Goal: Task Accomplishment & Management: Use online tool/utility

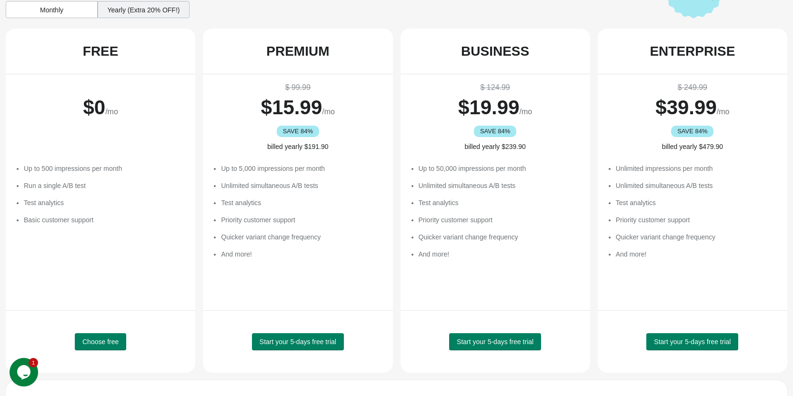
scroll to position [95, 0]
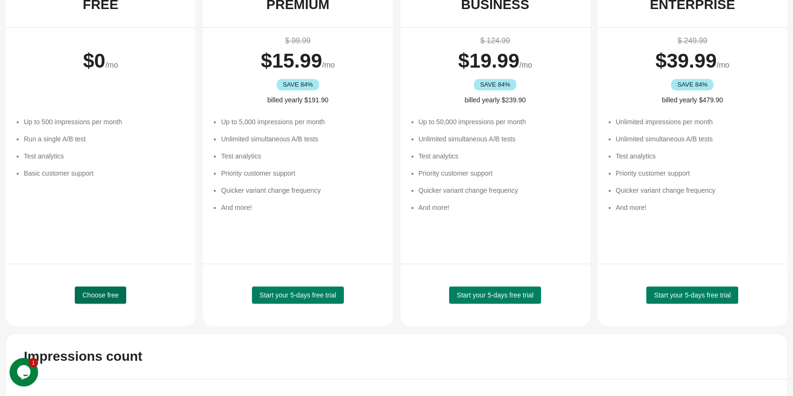
click at [112, 291] on span "Choose free" at bounding box center [100, 295] width 36 height 8
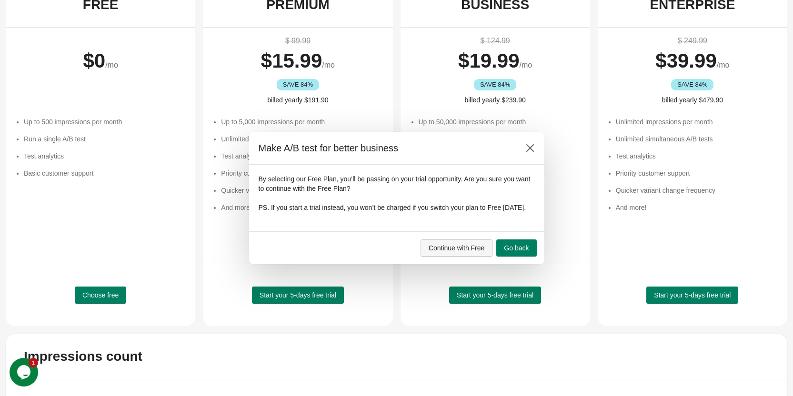
click at [476, 257] on button "Continue with Free" at bounding box center [456, 247] width 72 height 17
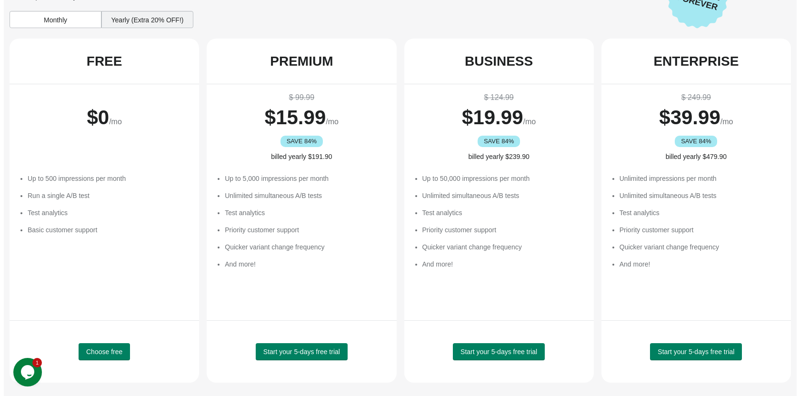
scroll to position [0, 0]
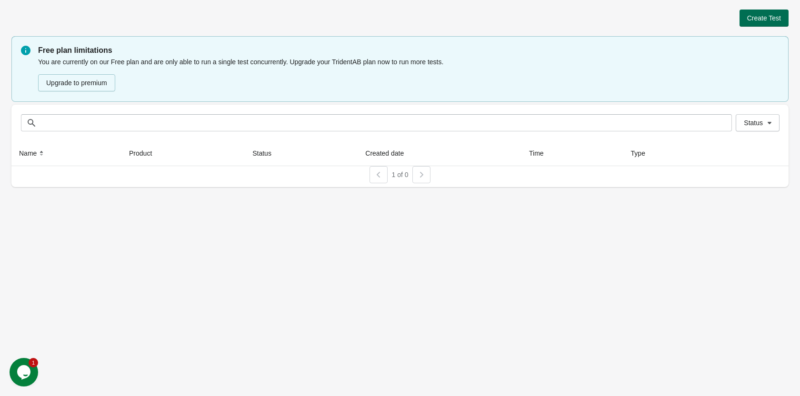
click at [761, 17] on span "Create Test" at bounding box center [764, 18] width 34 height 8
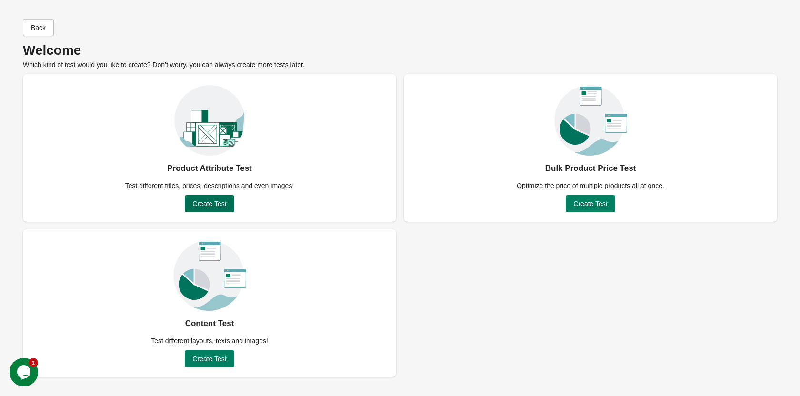
click at [219, 205] on span "Create Test" at bounding box center [209, 204] width 34 height 8
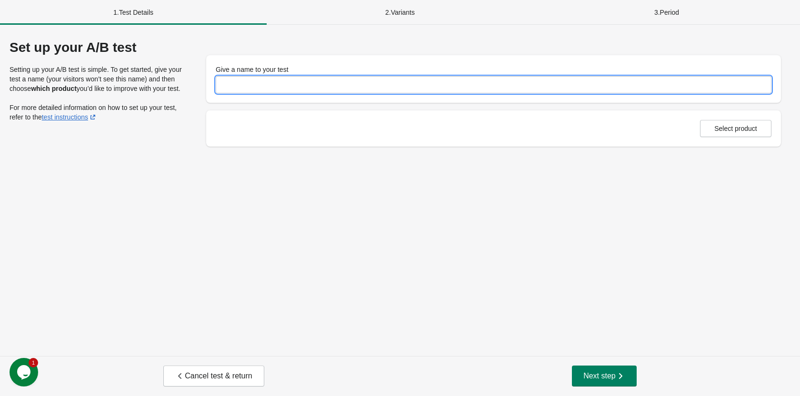
click at [276, 81] on input "Give a name to your test" at bounding box center [494, 84] width 556 height 17
type input "**********"
click at [732, 127] on span "Select product" at bounding box center [735, 129] width 43 height 8
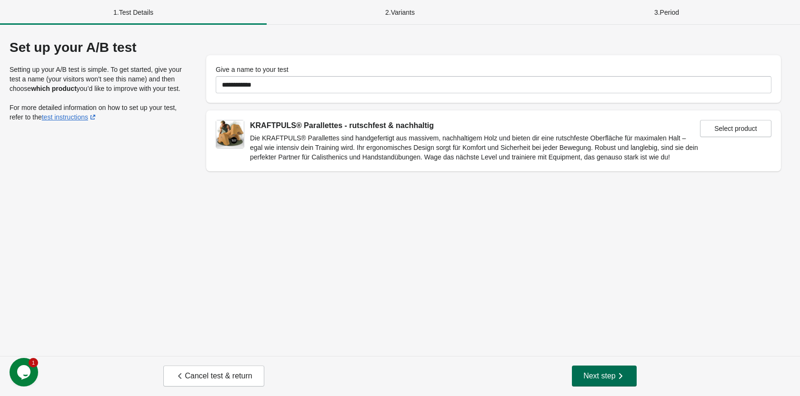
click at [603, 376] on span "Next step" at bounding box center [604, 376] width 42 height 10
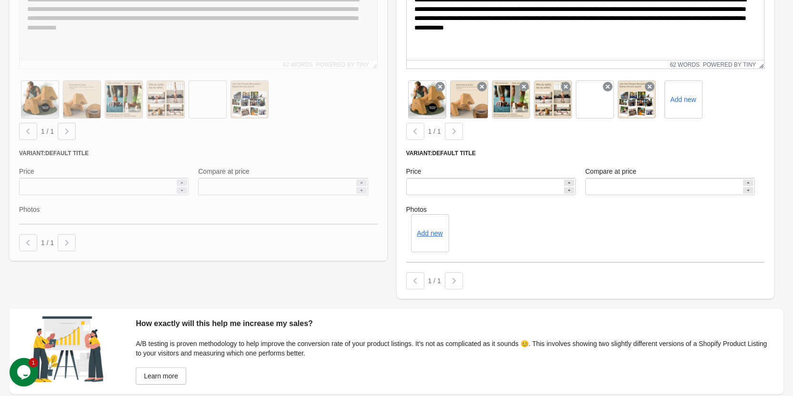
scroll to position [319, 0]
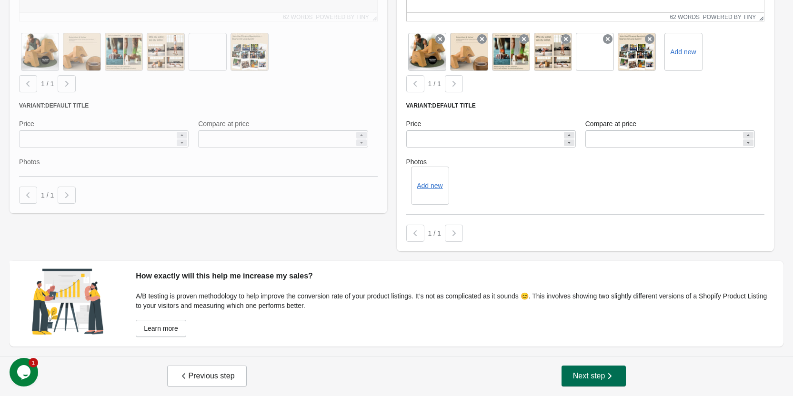
click at [583, 372] on span "Next step" at bounding box center [594, 376] width 42 height 10
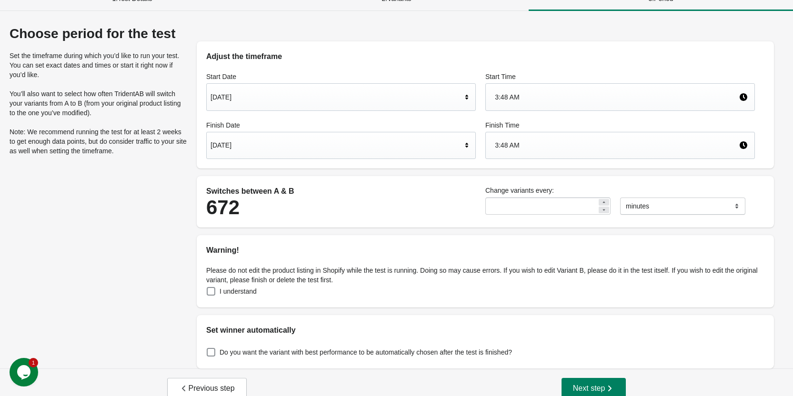
scroll to position [26, 0]
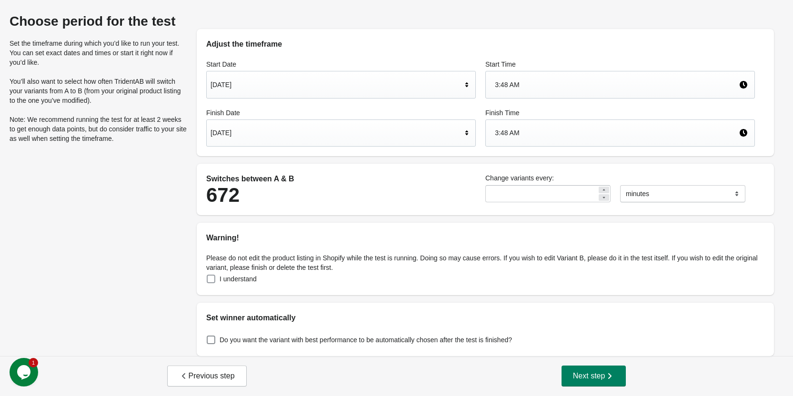
click at [228, 282] on span "I understand" at bounding box center [237, 279] width 37 height 10
click at [325, 339] on span "Do you want the variant with best performance to be automatically chosen after …" at bounding box center [365, 340] width 292 height 10
click at [573, 379] on span "Next step" at bounding box center [594, 376] width 42 height 10
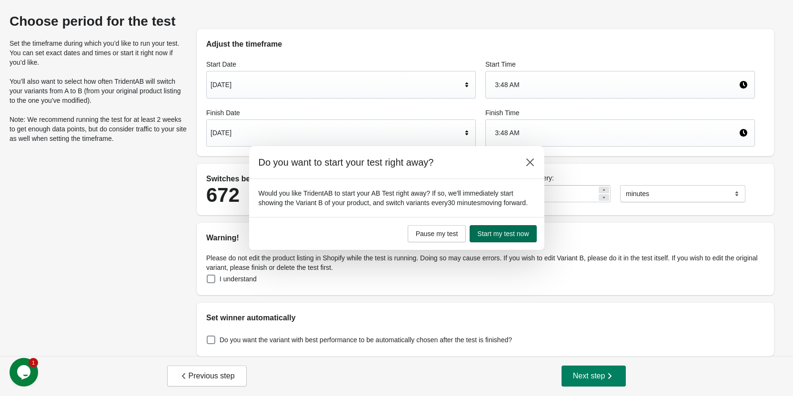
click at [497, 236] on span "Start my test now" at bounding box center [502, 234] width 51 height 8
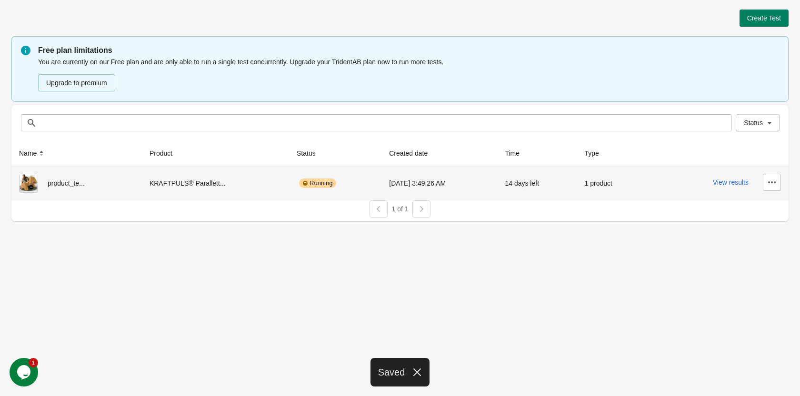
click at [337, 184] on div "Running" at bounding box center [335, 183] width 77 height 19
click at [730, 181] on button "View results" at bounding box center [731, 183] width 36 height 8
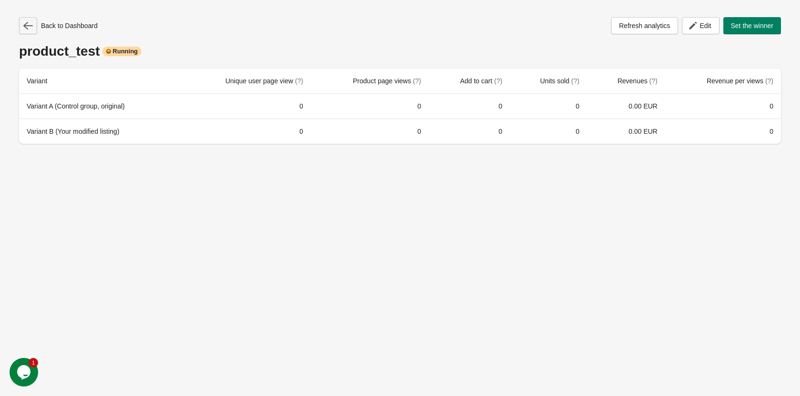
click at [24, 30] on icon "button" at bounding box center [28, 26] width 10 height 10
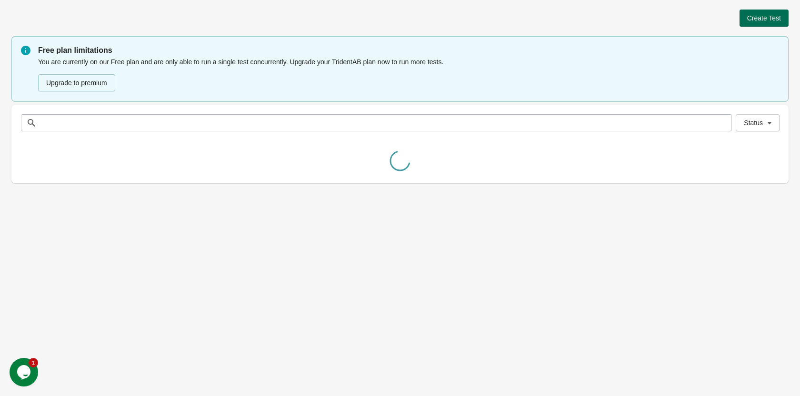
click at [774, 17] on span "Create Test" at bounding box center [764, 18] width 34 height 8
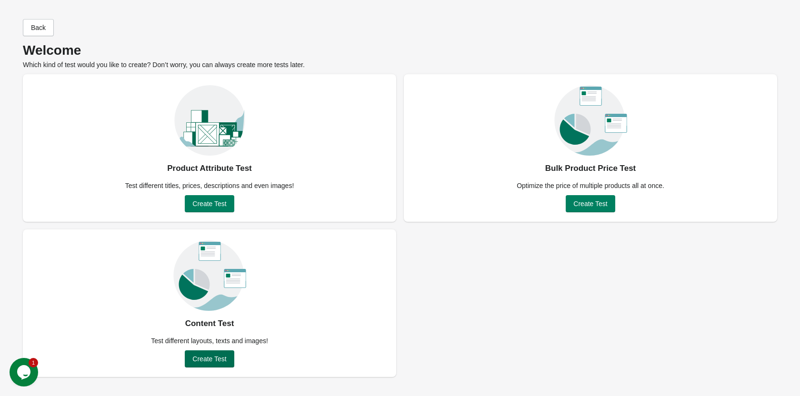
click at [217, 362] on span "Create Test" at bounding box center [209, 359] width 34 height 8
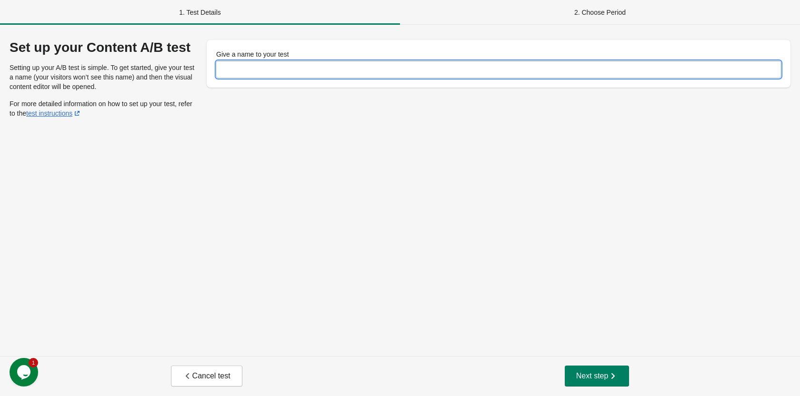
click at [307, 62] on input "Give a name to your test" at bounding box center [498, 69] width 565 height 17
type input "**********"
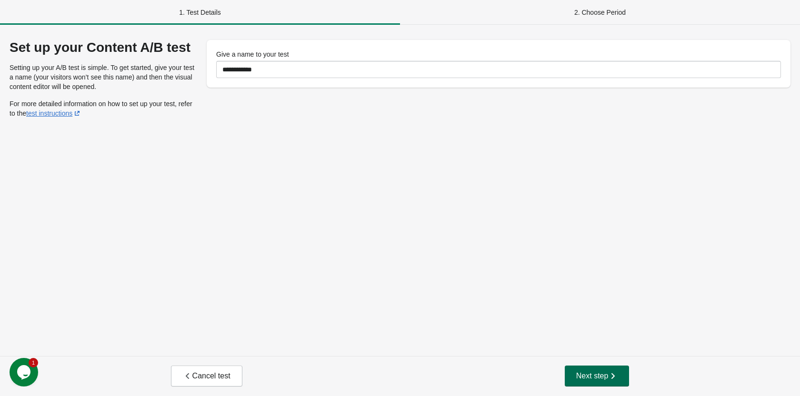
click at [582, 378] on span "Next step" at bounding box center [597, 376] width 42 height 10
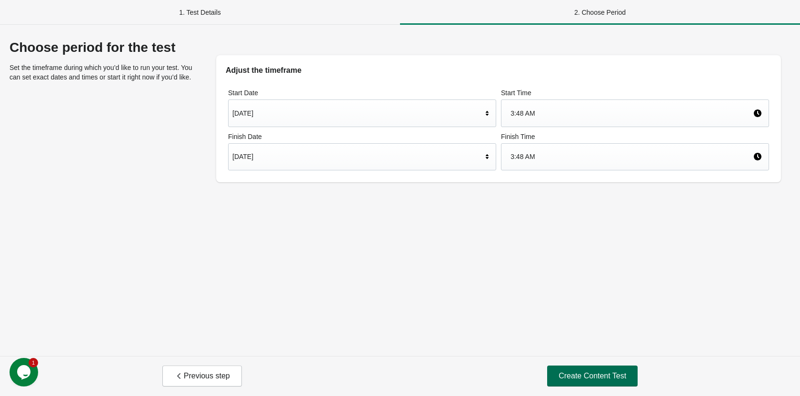
click at [580, 381] on button "Create Content Test" at bounding box center [592, 376] width 90 height 21
click at [583, 369] on button "Create Content Test" at bounding box center [592, 376] width 90 height 21
click at [591, 371] on div "1. Test Details 2. Choose Period Choose period for the test Set the timeframe d…" at bounding box center [400, 198] width 800 height 396
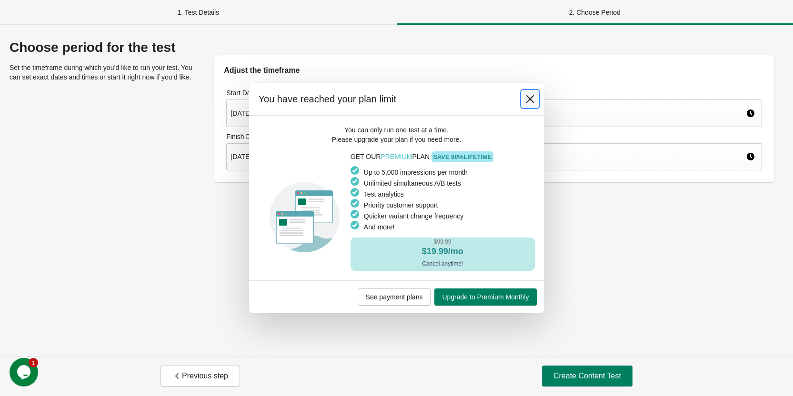
click at [528, 99] on icon at bounding box center [530, 99] width 8 height 8
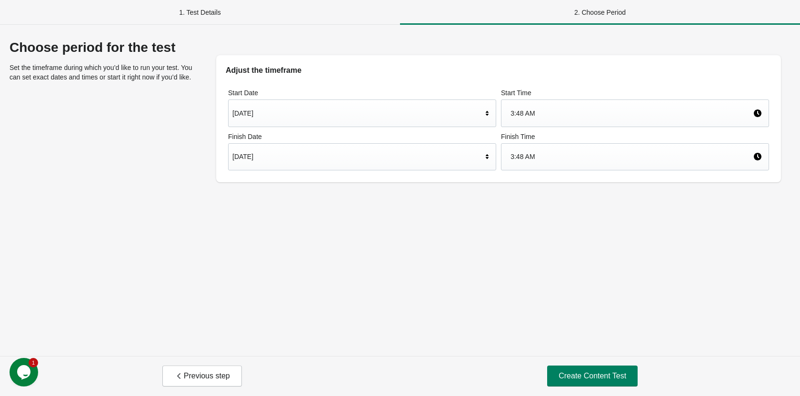
drag, startPoint x: 606, startPoint y: 248, endPoint x: 526, endPoint y: 204, distance: 92.2
click at [606, 247] on div "Choose period for the test Set the timeframe during which you’d like to run you…" at bounding box center [400, 190] width 800 height 331
click at [215, 16] on div "1. Test Details" at bounding box center [200, 12] width 400 height 25
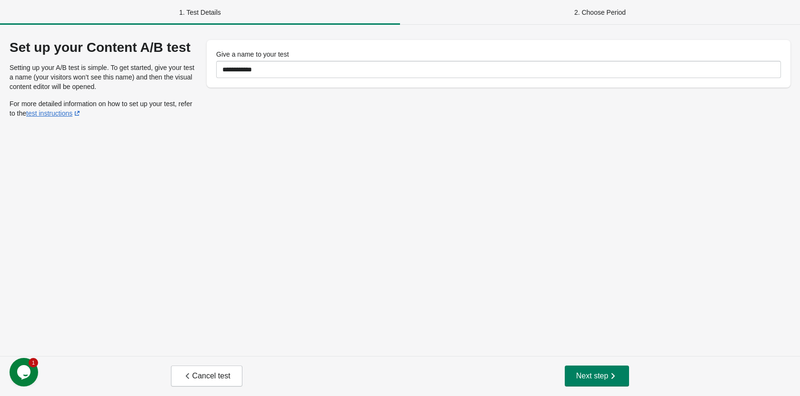
click at [213, 373] on span "Cancel test" at bounding box center [207, 376] width 48 height 10
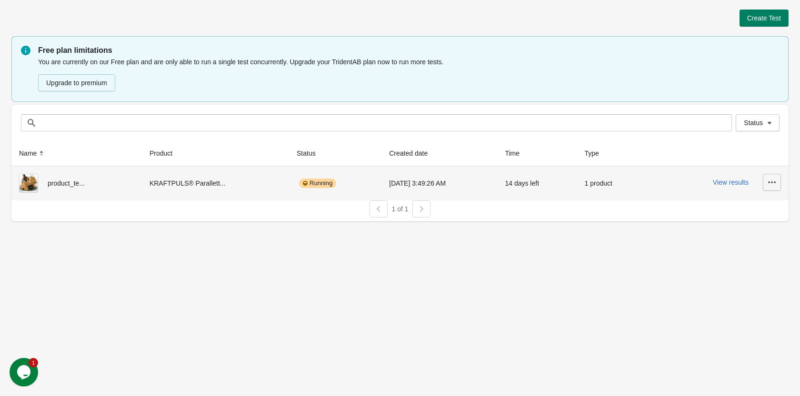
click at [770, 183] on icon "button" at bounding box center [772, 183] width 10 height 10
click at [745, 250] on span "Pause" at bounding box center [744, 246] width 57 height 10
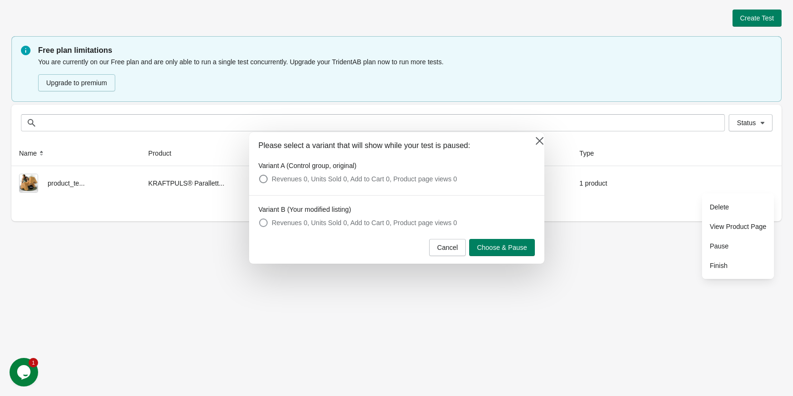
click at [309, 221] on span "Revenues 0, Units Sold 0, Add to Cart 0, Product page views 0" at bounding box center [364, 223] width 185 height 10
click at [295, 178] on span "Revenues 0, Units Sold 0, Add to Cart 0, Product page views 0" at bounding box center [364, 179] width 185 height 10
click at [490, 247] on span "Choose & Pause" at bounding box center [501, 248] width 50 height 8
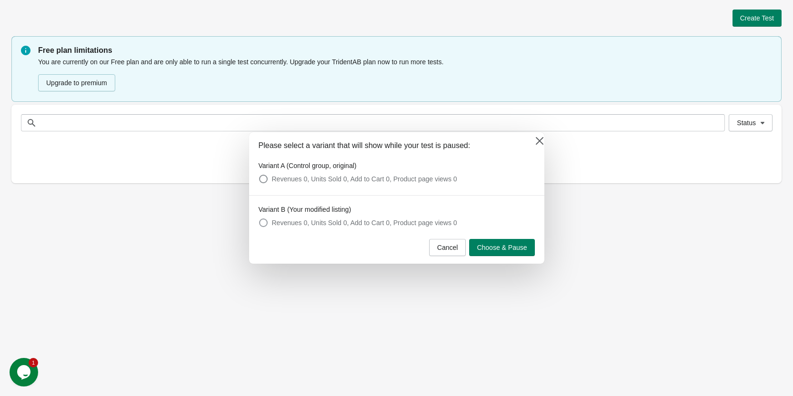
click at [302, 227] on span "Revenues 0, Units Sold 0, Add to Cart 0, Product page views 0" at bounding box center [364, 223] width 185 height 10
click at [505, 251] on span "Choose & Pause" at bounding box center [501, 248] width 50 height 8
click at [540, 138] on icon at bounding box center [540, 141] width 10 height 10
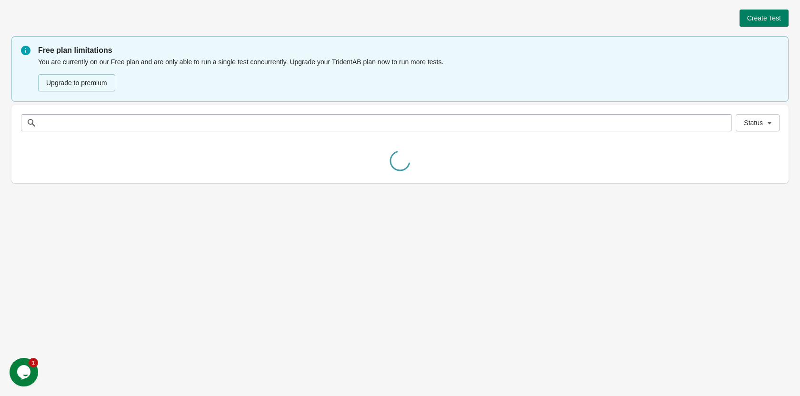
click at [693, 226] on div "Create Test Free plan limitations You are currently on our Free plan and are on…" at bounding box center [400, 198] width 800 height 396
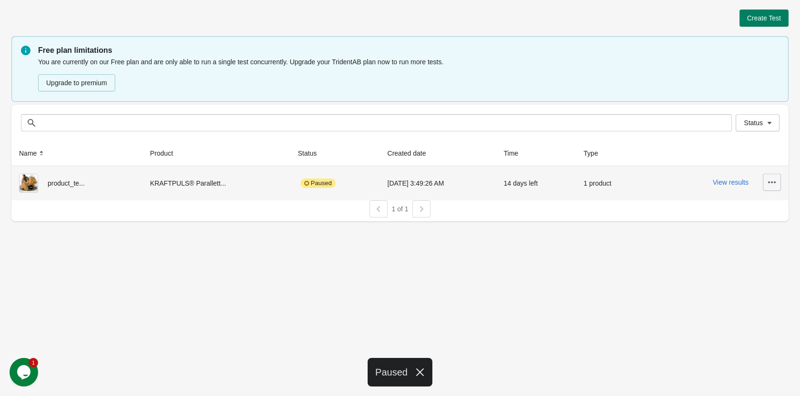
click at [775, 181] on icon "button" at bounding box center [772, 183] width 10 height 10
click at [733, 268] on span "Finish" at bounding box center [744, 266] width 57 height 10
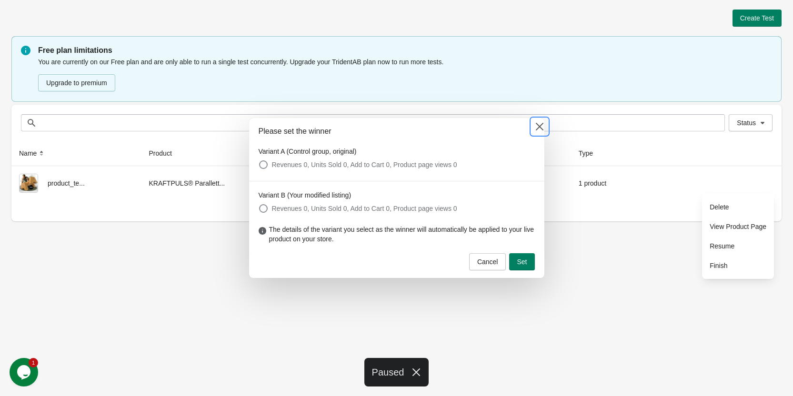
click at [538, 125] on icon at bounding box center [540, 127] width 10 height 10
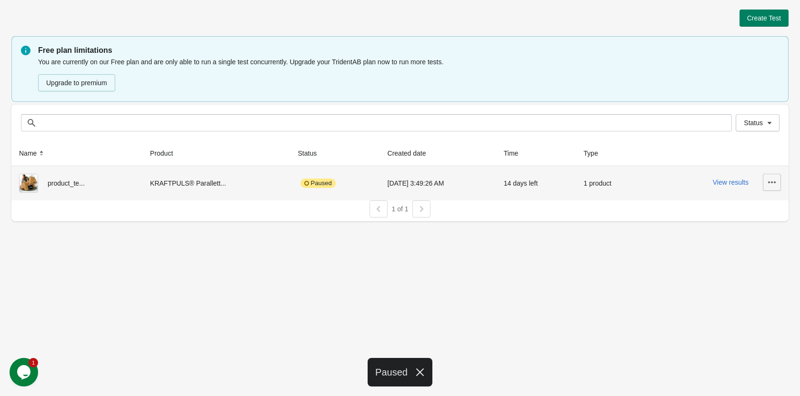
click at [774, 185] on icon "button" at bounding box center [772, 183] width 10 height 10
click at [731, 203] on span "Delete" at bounding box center [744, 207] width 57 height 10
click at [721, 209] on span "Delete" at bounding box center [744, 207] width 57 height 10
click at [727, 209] on span "Delete" at bounding box center [744, 207] width 57 height 10
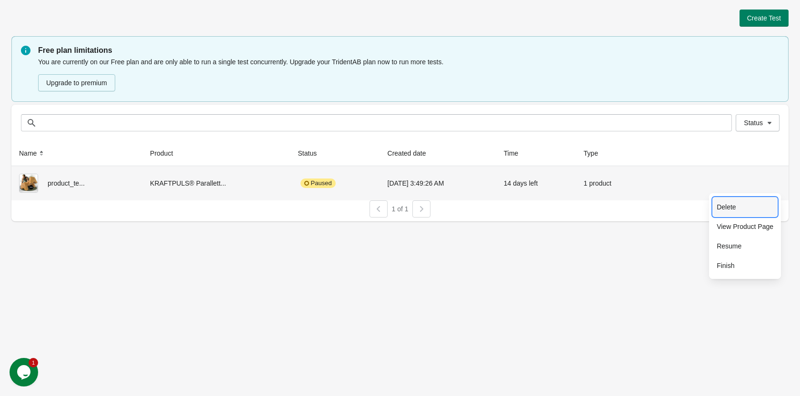
click at [727, 209] on span "Delete" at bounding box center [744, 207] width 57 height 10
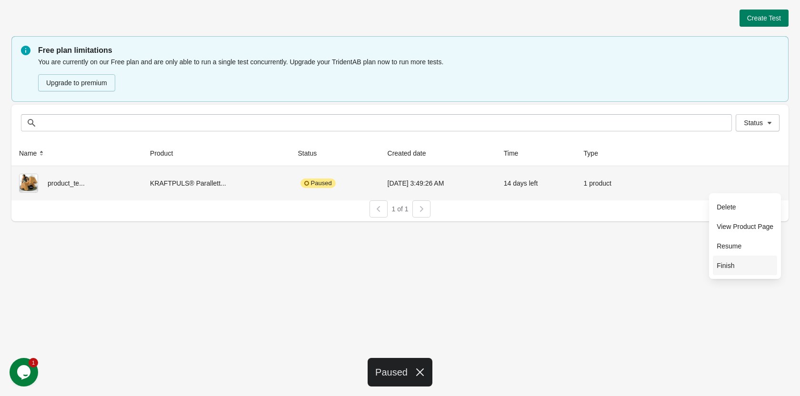
click at [731, 267] on span "Finish" at bounding box center [744, 266] width 57 height 10
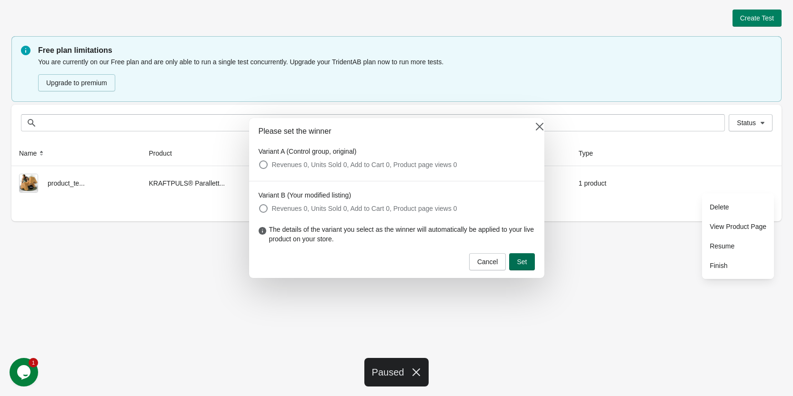
click at [520, 261] on span "Set" at bounding box center [521, 262] width 10 height 8
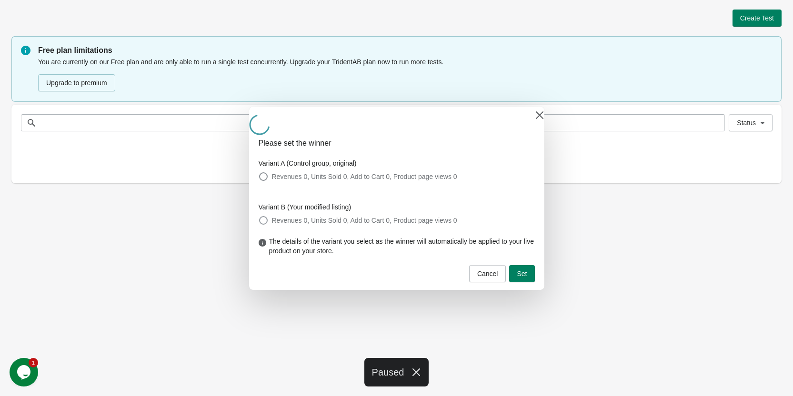
click at [285, 212] on fieldset "Variant B (Your modified listing) Revenues 0, Units Sold 0, Add to Cart 0, Prod…" at bounding box center [396, 214] width 276 height 25
click at [287, 218] on span "Revenues 0, Units Sold 0, Add to Cart 0, Product page views 0" at bounding box center [364, 221] width 185 height 10
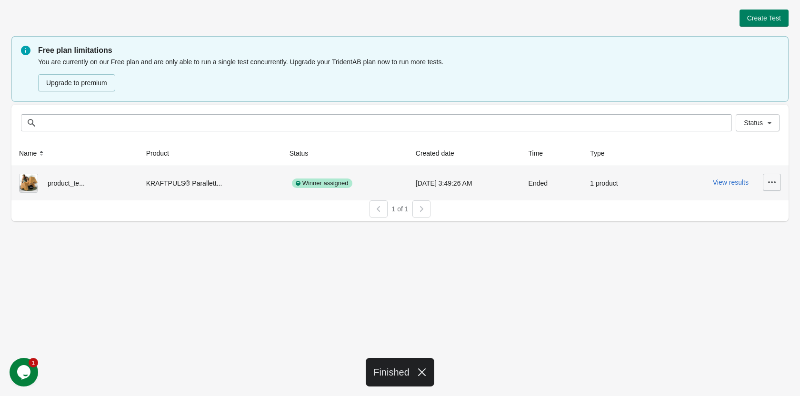
click at [772, 185] on icon "button" at bounding box center [772, 183] width 10 height 10
click at [730, 210] on span "Delete" at bounding box center [744, 207] width 57 height 10
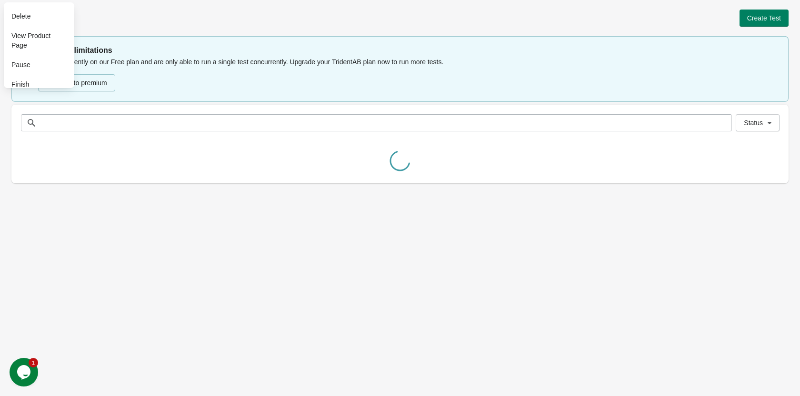
click at [417, 235] on div "Create Test Free plan limitations You are currently on our Free plan and are on…" at bounding box center [400, 198] width 800 height 396
drag, startPoint x: 144, startPoint y: 232, endPoint x: 138, endPoint y: 230, distance: 5.9
click at [139, 231] on div "Create Test Free plan limitations You are currently on our Free plan and are on…" at bounding box center [400, 198] width 800 height 396
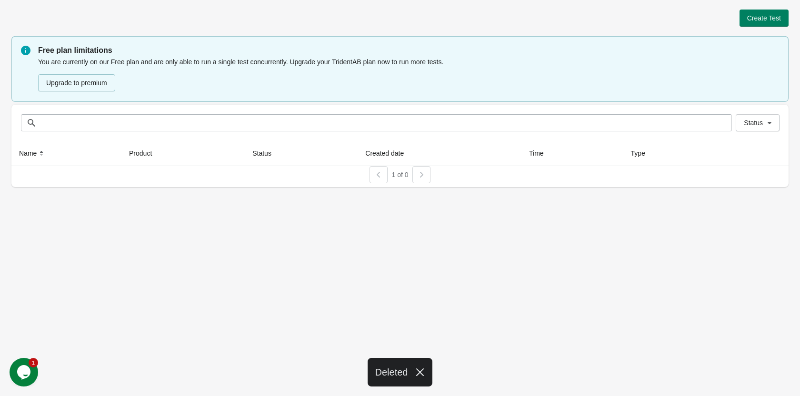
click at [135, 231] on div "Create Test Free plan limitations You are currently on our Free plan and are on…" at bounding box center [400, 198] width 800 height 396
click at [135, 232] on div "Create Test Free plan limitations You are currently on our Free plan and are on…" at bounding box center [400, 198] width 800 height 396
click at [173, 226] on div "Create Test Free plan limitations You are currently on our Free plan and are on…" at bounding box center [400, 198] width 800 height 396
